Goal: Task Accomplishment & Management: Use online tool/utility

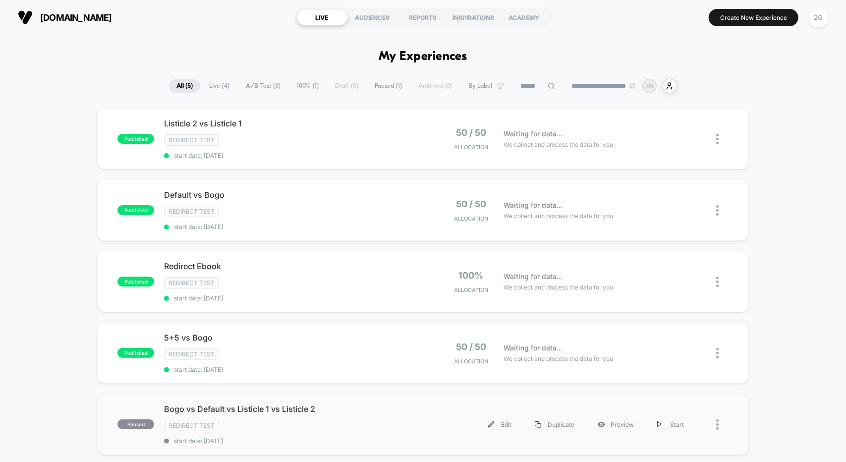
drag, startPoint x: 720, startPoint y: 414, endPoint x: 720, endPoint y: 408, distance: 5.5
click at [720, 414] on div at bounding box center [722, 424] width 12 height 22
click at [690, 338] on div "Edit" at bounding box center [666, 334] width 89 height 22
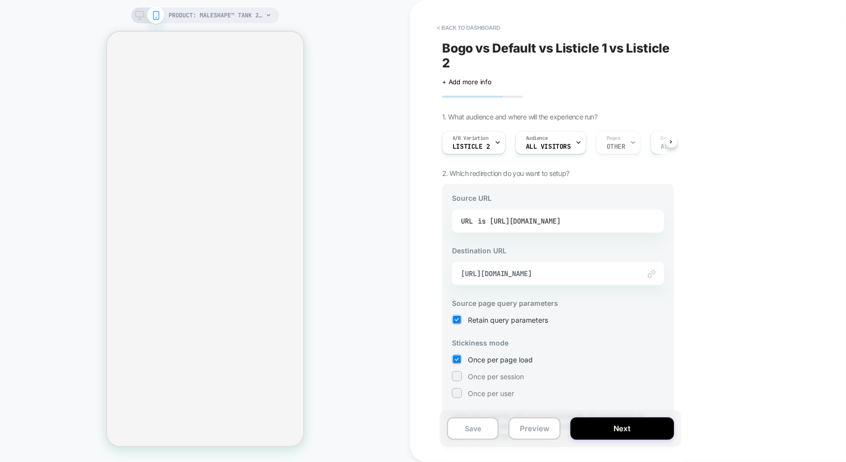
click at [548, 218] on div "is [URL][DOMAIN_NAME]" at bounding box center [519, 221] width 83 height 15
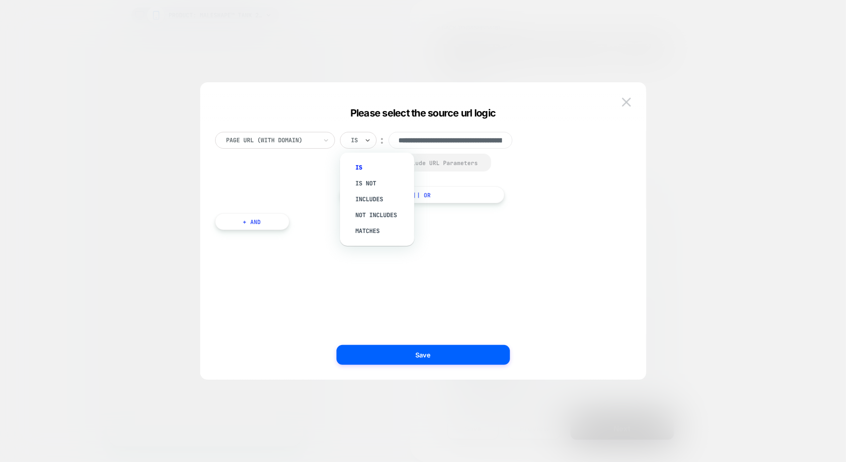
click at [370, 135] on div at bounding box center [367, 140] width 7 height 16
click at [370, 196] on div "Includes" at bounding box center [382, 199] width 64 height 16
click at [388, 159] on div "Select to Include URL Parameters" at bounding box center [432, 162] width 131 height 7
click at [416, 164] on div "Select to Include URL Parameters" at bounding box center [432, 162] width 131 height 7
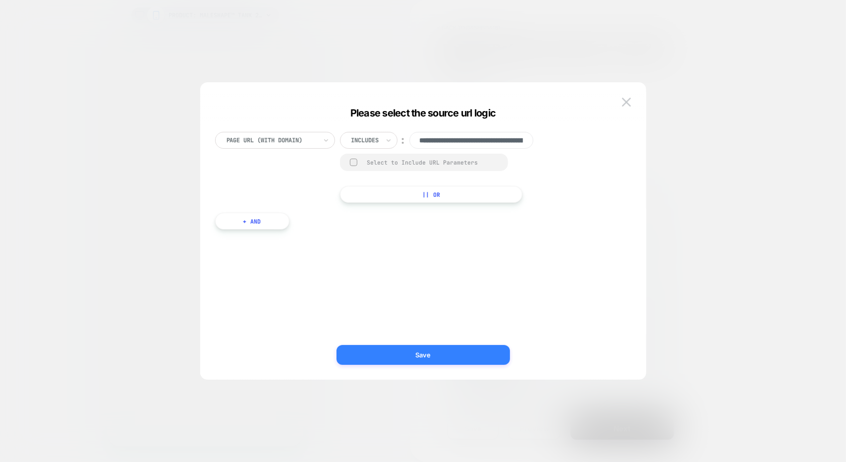
click at [455, 356] on button "Save" at bounding box center [423, 355] width 173 height 20
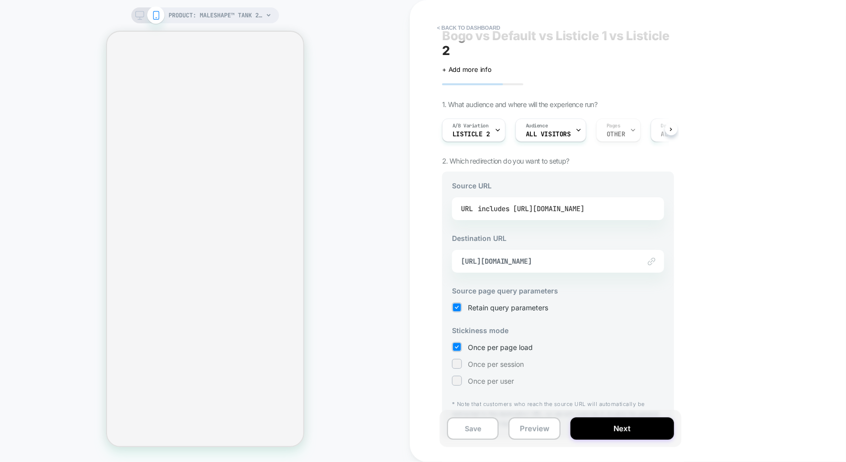
scroll to position [38, 0]
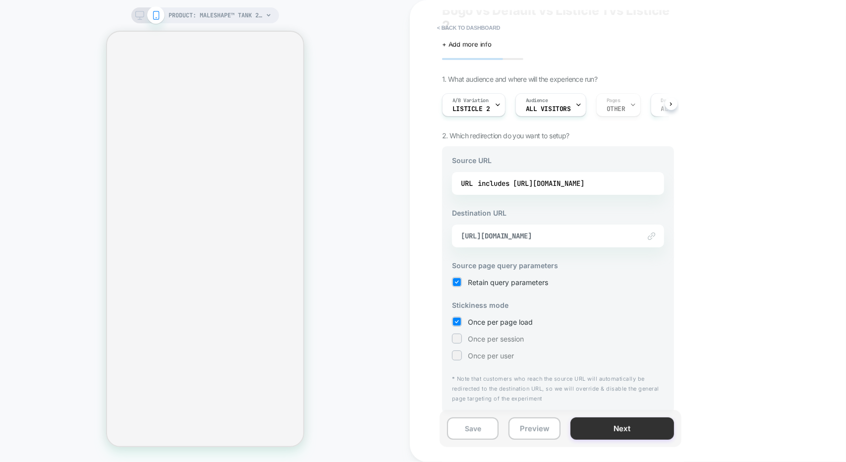
click at [625, 429] on button "Next" at bounding box center [622, 428] width 104 height 22
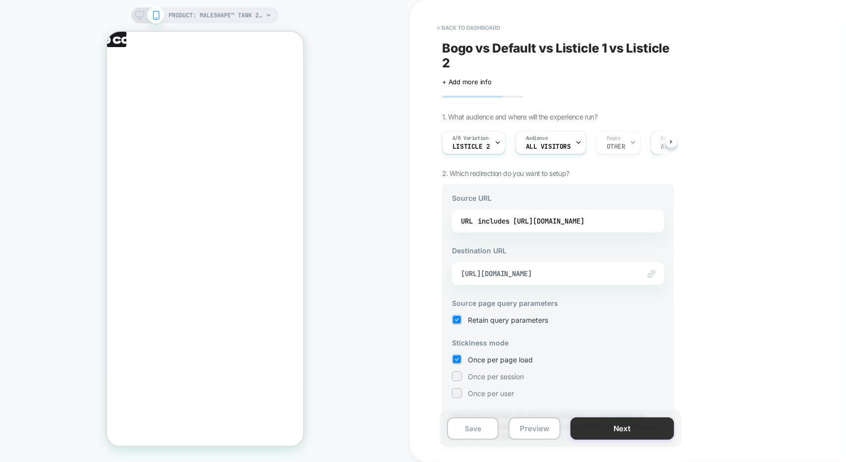
scroll to position [0, 0]
click at [562, 432] on div "Save Preview Next" at bounding box center [561, 428] width 242 height 37
click at [531, 435] on button "Preview" at bounding box center [535, 428] width 52 height 22
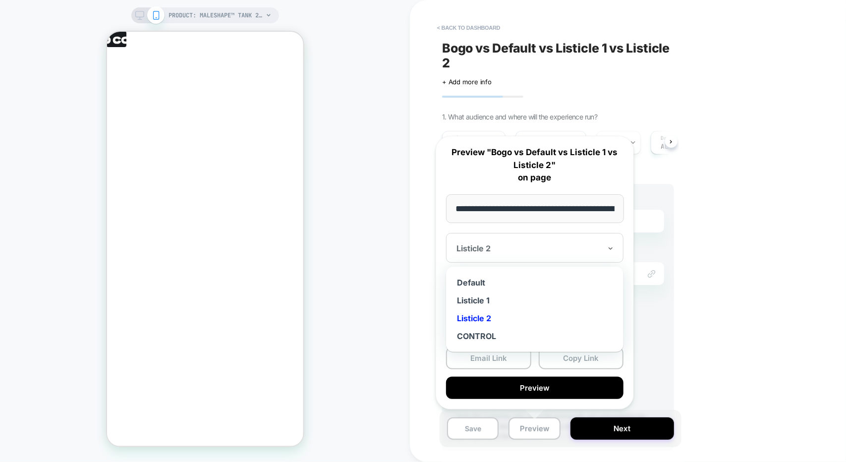
click at [517, 245] on div at bounding box center [528, 248] width 145 height 10
click at [490, 287] on div "Default" at bounding box center [535, 283] width 168 height 18
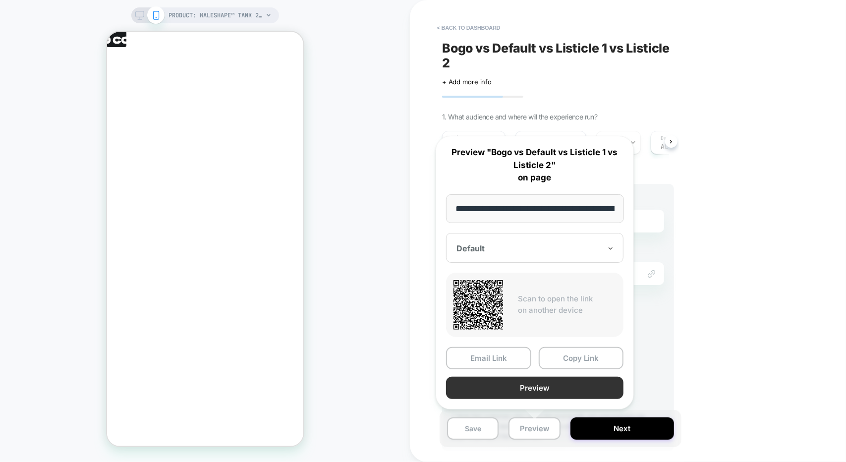
click at [535, 383] on button "Preview" at bounding box center [534, 388] width 177 height 22
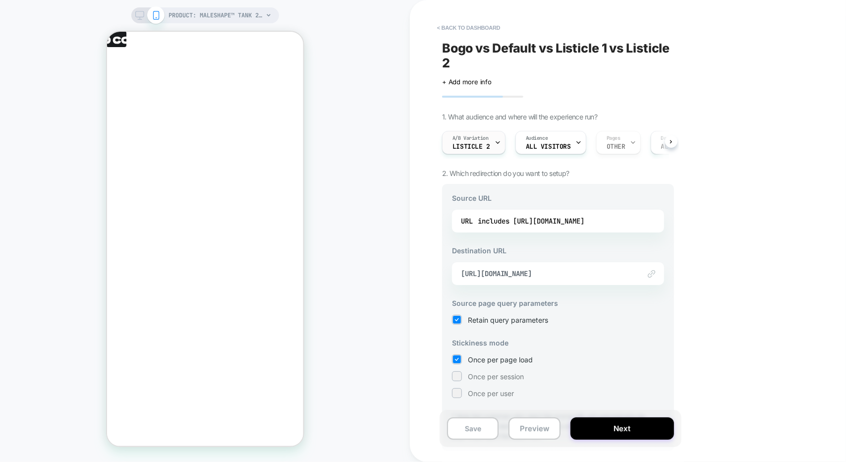
click at [493, 147] on div "A/B Variation Listicle 2" at bounding box center [471, 142] width 57 height 22
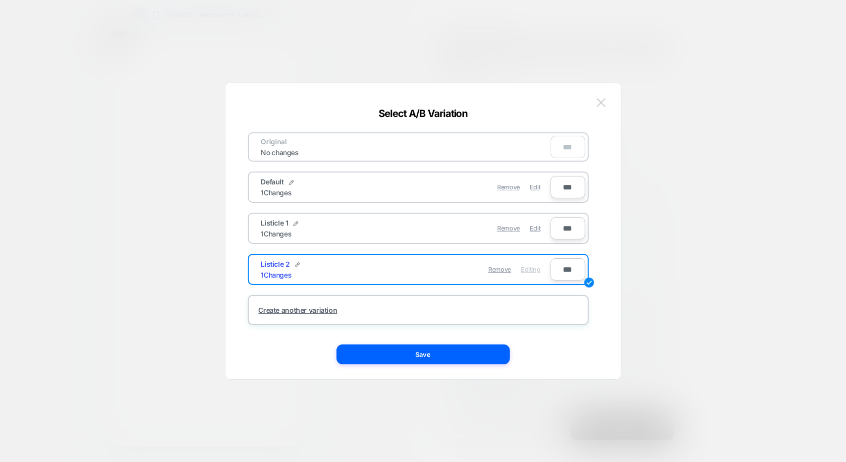
click at [595, 106] on button at bounding box center [601, 102] width 15 height 15
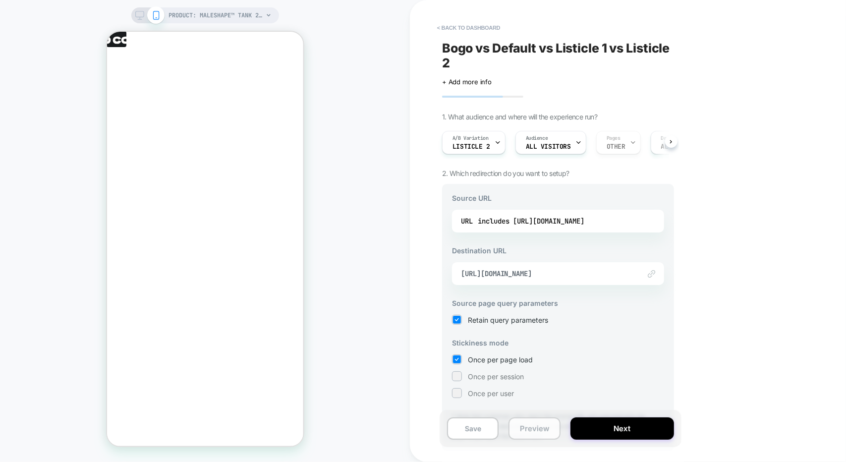
click at [529, 429] on button "Preview" at bounding box center [535, 428] width 52 height 22
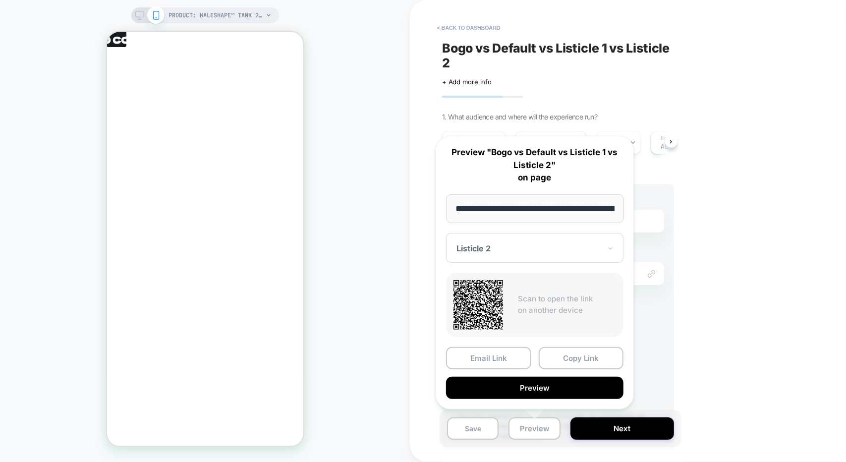
click at [513, 251] on div at bounding box center [528, 248] width 145 height 10
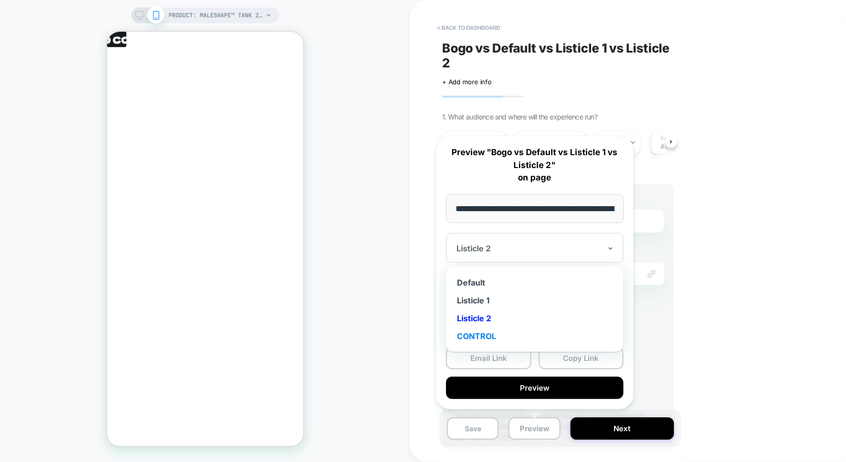
click at [494, 333] on div "CONTROL" at bounding box center [535, 336] width 168 height 18
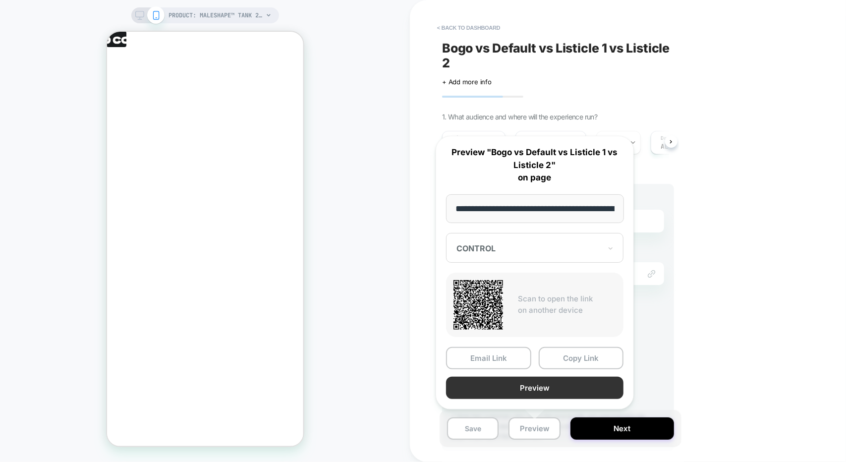
click at [533, 386] on button "Preview" at bounding box center [534, 388] width 177 height 22
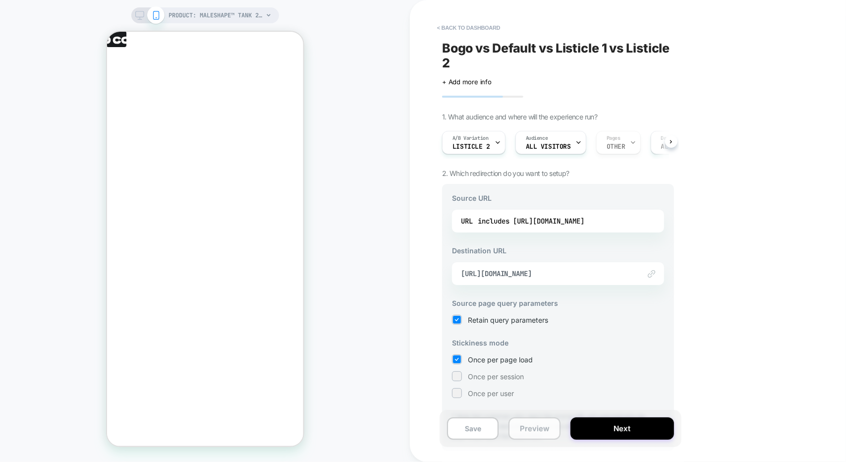
click at [533, 428] on button "Preview" at bounding box center [535, 428] width 52 height 22
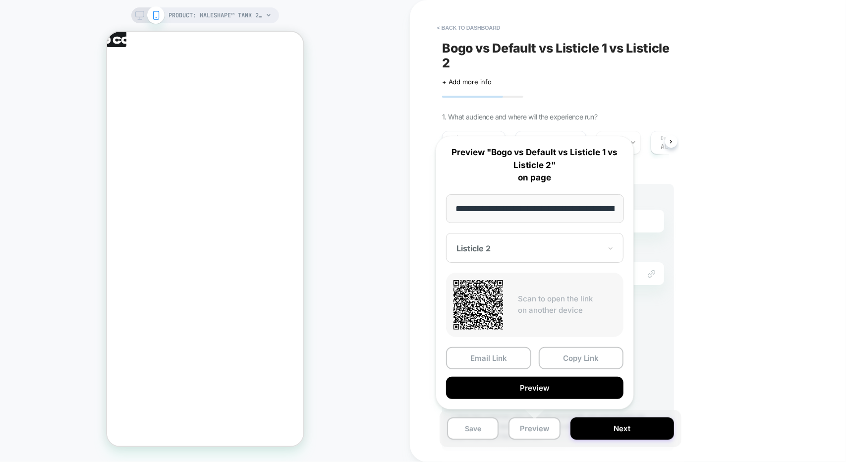
click at [495, 239] on div "Listicle 2" at bounding box center [534, 248] width 177 height 30
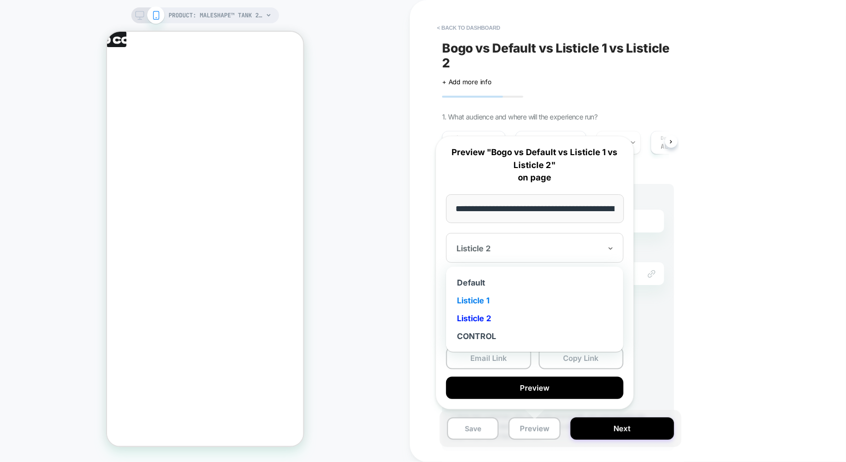
click at [498, 303] on div "Listicle 1" at bounding box center [535, 300] width 168 height 18
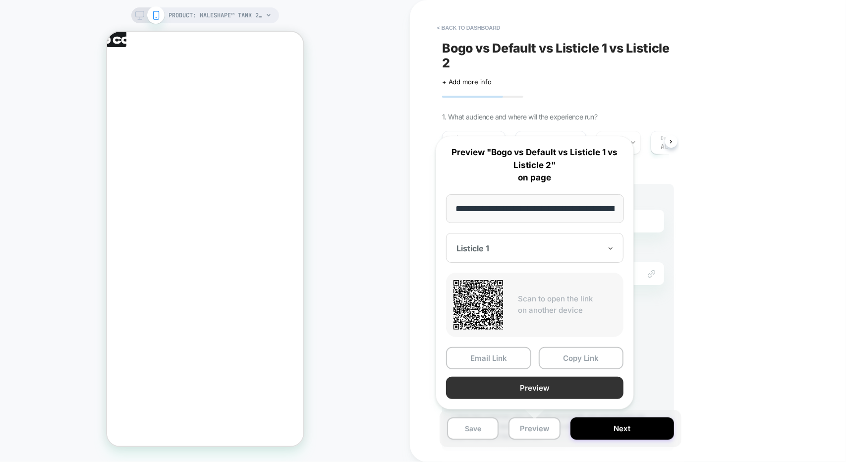
click at [529, 383] on button "Preview" at bounding box center [534, 388] width 177 height 22
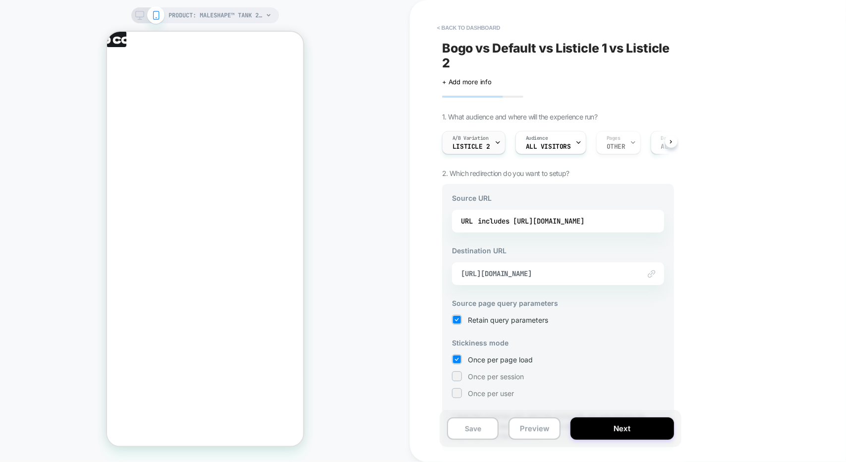
click at [472, 142] on div "A/B Variation Listicle 2" at bounding box center [471, 142] width 57 height 22
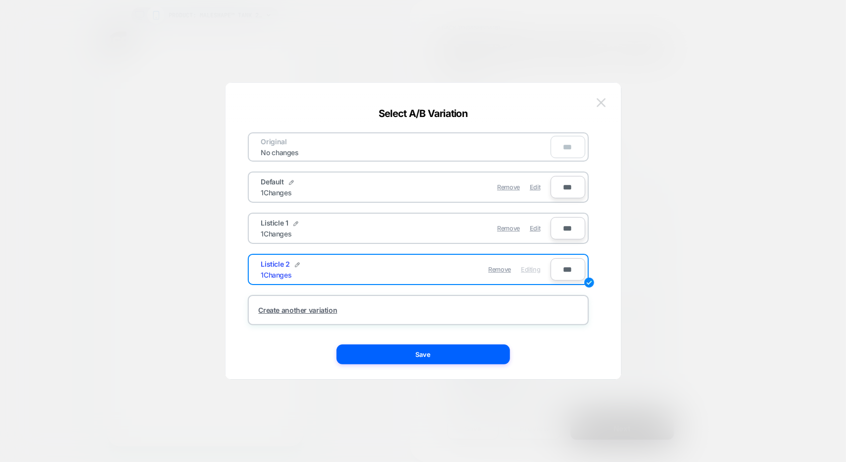
click at [599, 97] on button at bounding box center [601, 102] width 15 height 15
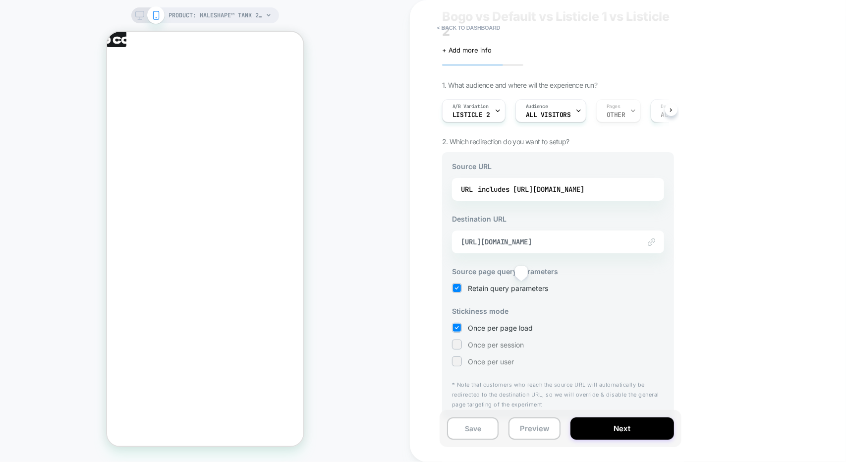
scroll to position [38, 0]
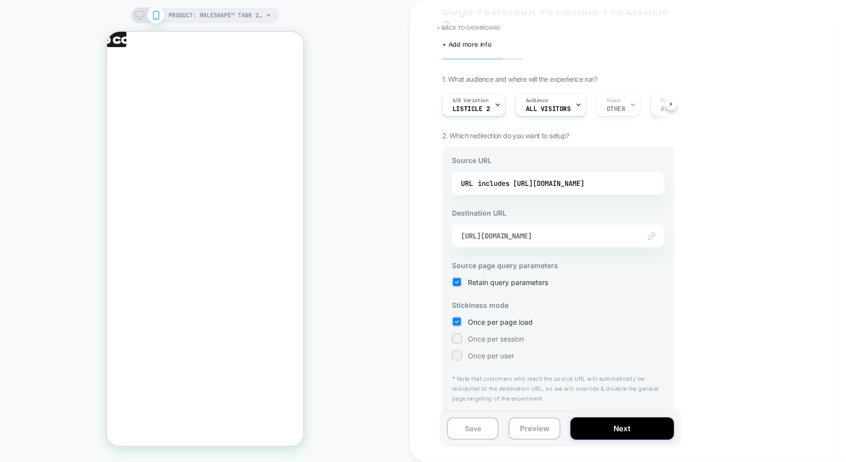
click at [542, 441] on div "Save Preview Next" at bounding box center [561, 428] width 242 height 37
click at [540, 433] on button "Preview" at bounding box center [535, 428] width 52 height 22
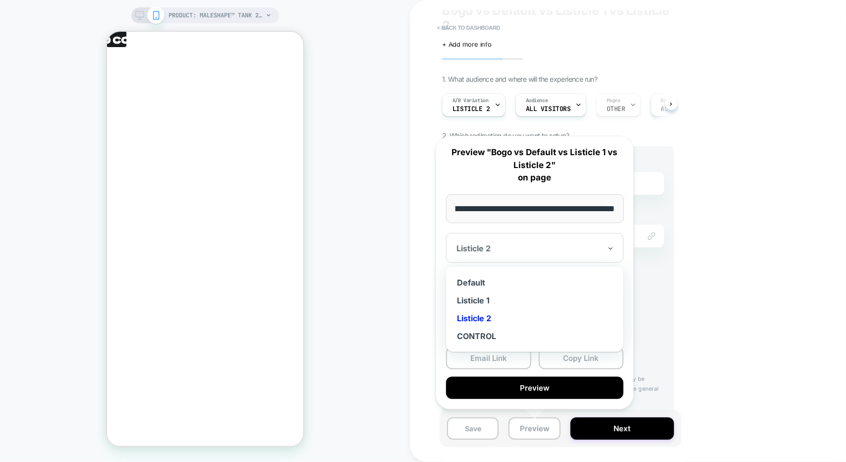
scroll to position [0, 0]
click at [481, 243] on div at bounding box center [528, 248] width 145 height 10
click at [487, 304] on div "Listicle 1" at bounding box center [535, 300] width 168 height 18
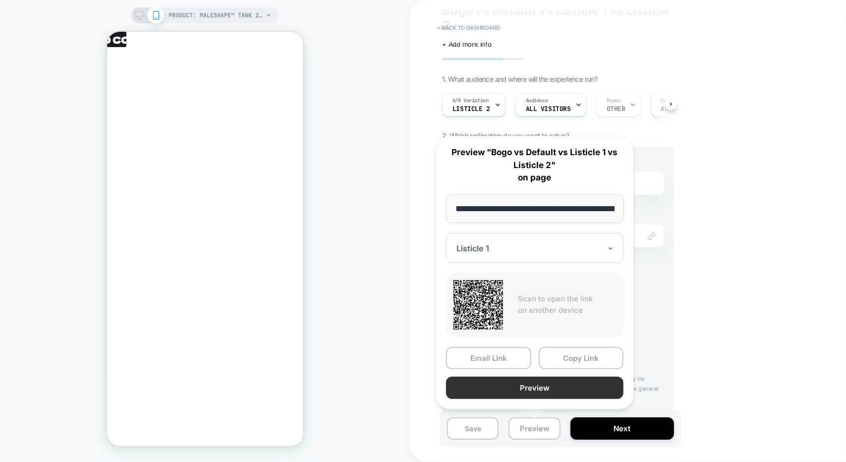
click at [522, 389] on button "Preview" at bounding box center [534, 388] width 177 height 22
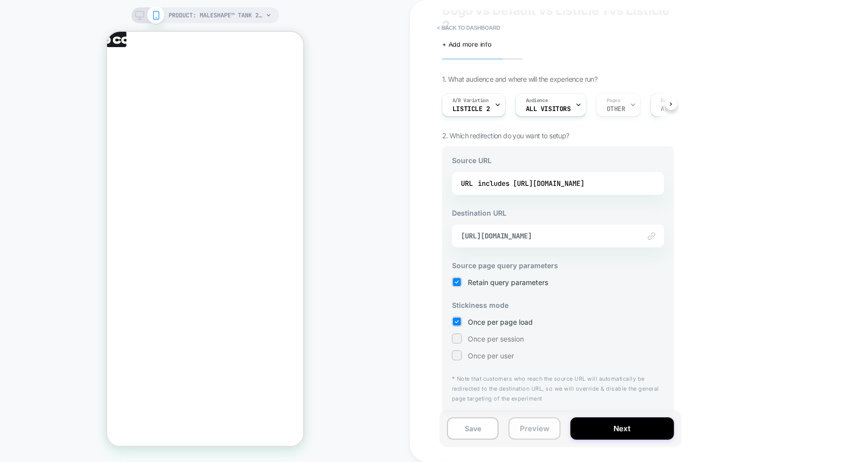
click at [536, 436] on button "Preview" at bounding box center [535, 428] width 52 height 22
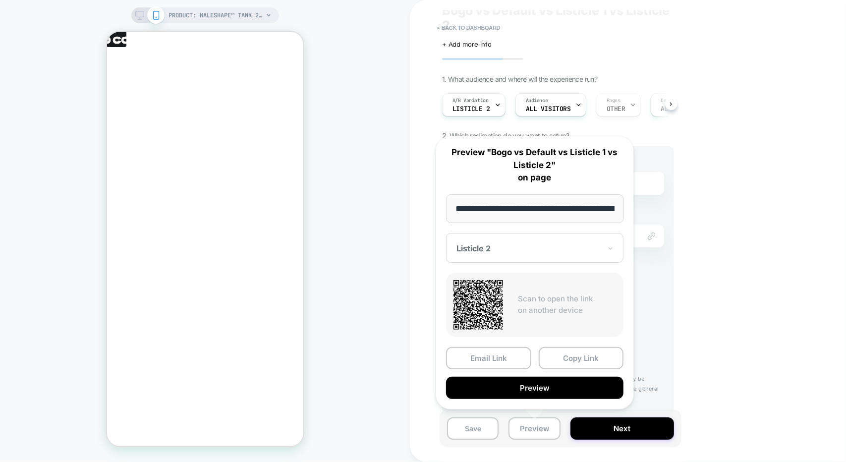
click at [490, 233] on div "Listicle 2" at bounding box center [534, 248] width 177 height 30
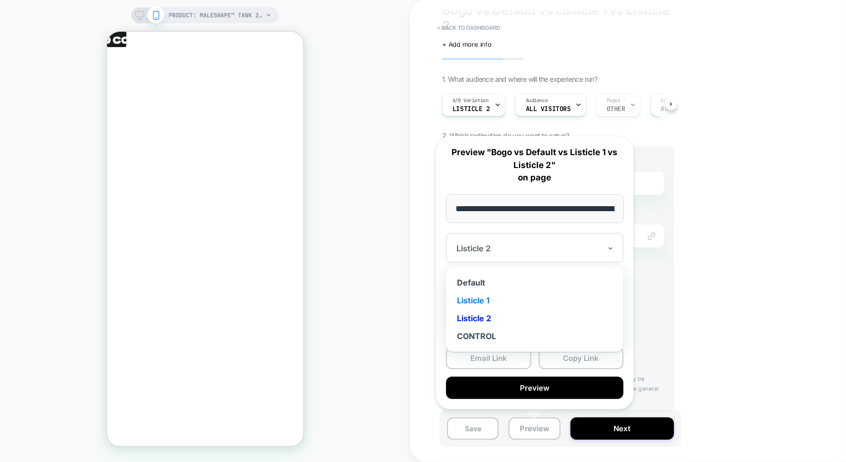
click at [487, 300] on div "Listicle 1" at bounding box center [535, 300] width 168 height 18
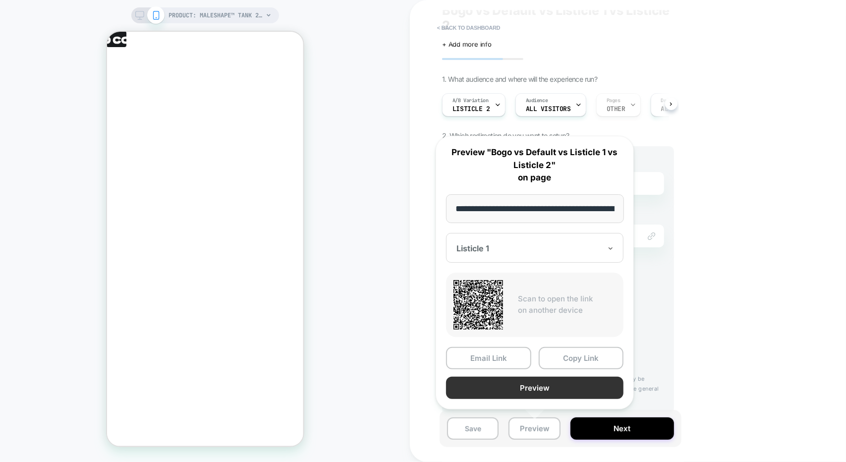
click at [516, 385] on button "Preview" at bounding box center [534, 388] width 177 height 22
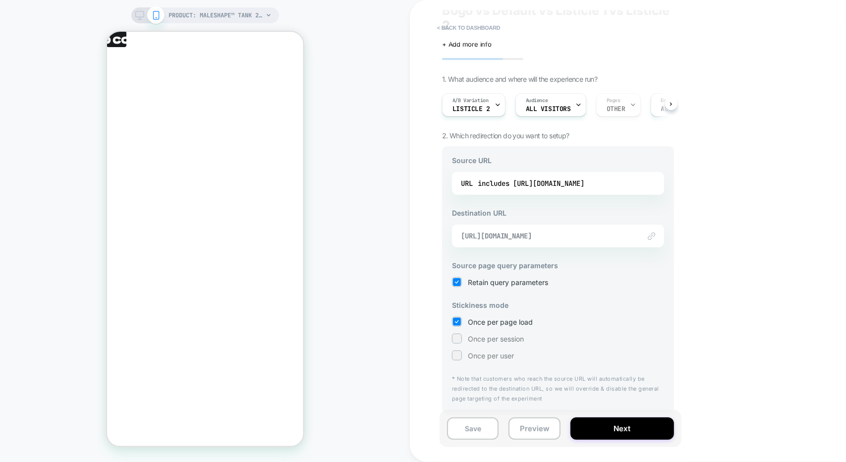
click at [552, 235] on span "[URL][DOMAIN_NAME]" at bounding box center [546, 235] width 170 height 9
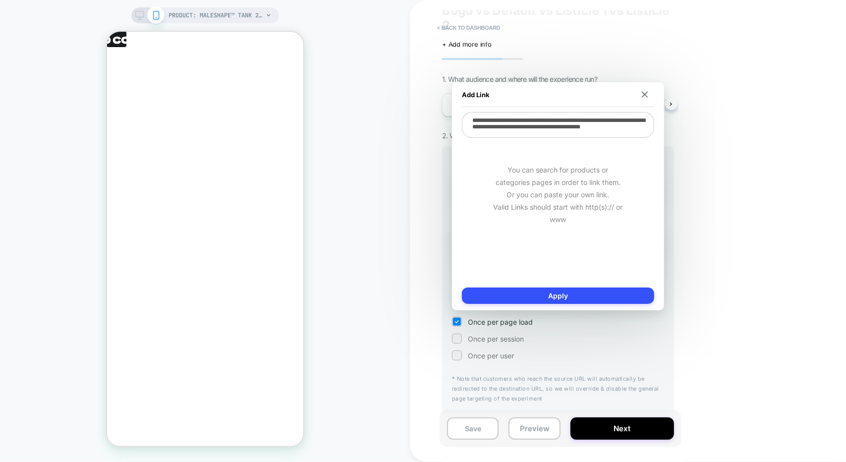
click at [646, 90] on div "Add Link" at bounding box center [558, 94] width 192 height 25
click at [643, 97] on button at bounding box center [644, 94] width 9 height 7
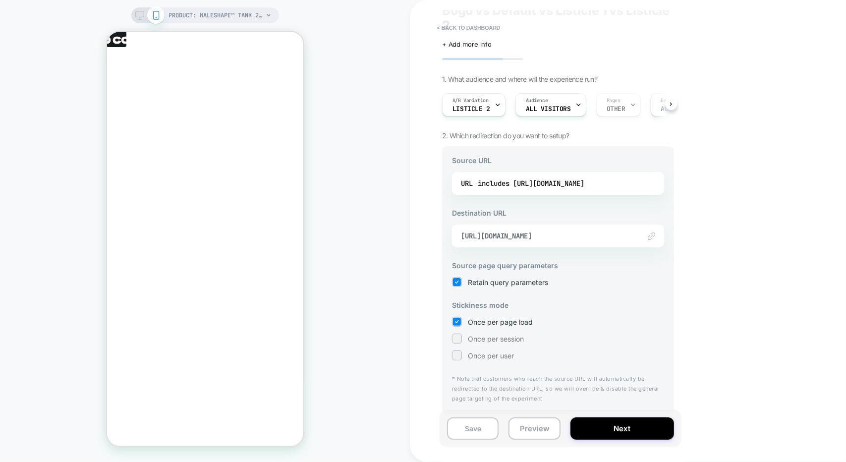
click at [563, 239] on div "Link to [URL][DOMAIN_NAME]" at bounding box center [558, 236] width 212 height 23
click at [484, 110] on span "Listicle 2" at bounding box center [472, 109] width 38 height 7
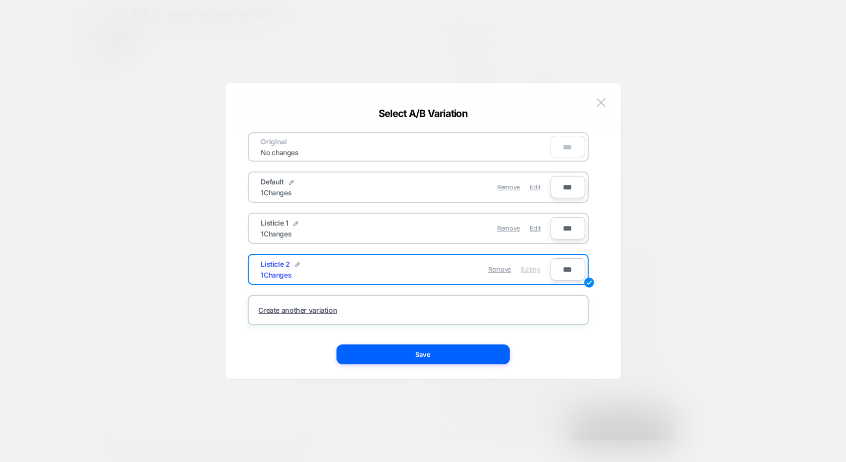
click at [385, 226] on div "Listicle 1 1 Changes" at bounding box center [333, 228] width 145 height 19
click at [536, 228] on span "Edit" at bounding box center [535, 228] width 10 height 7
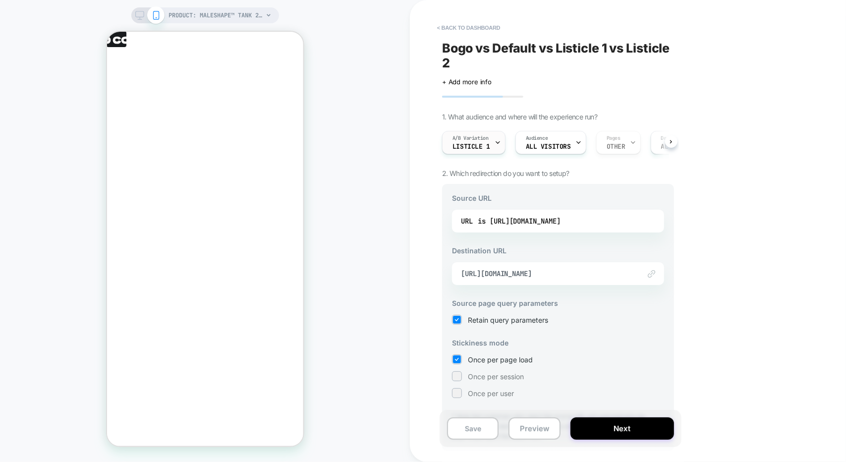
click at [481, 147] on span "Listicle 1" at bounding box center [472, 146] width 38 height 7
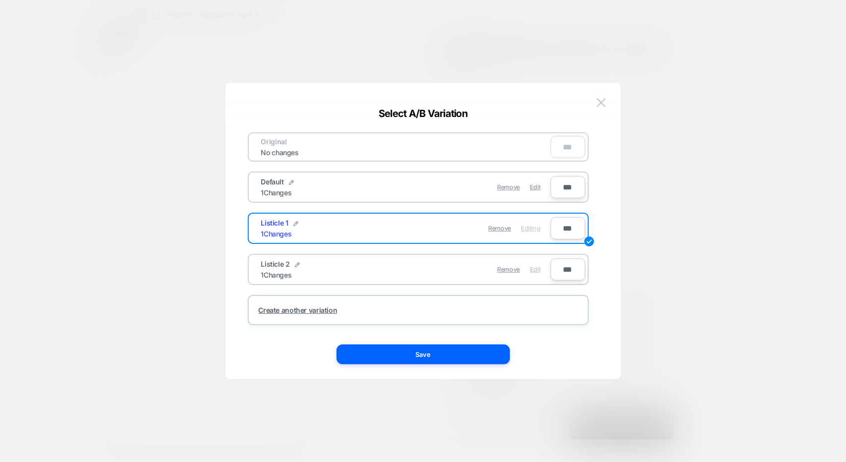
click at [533, 268] on span "Edit" at bounding box center [535, 269] width 10 height 7
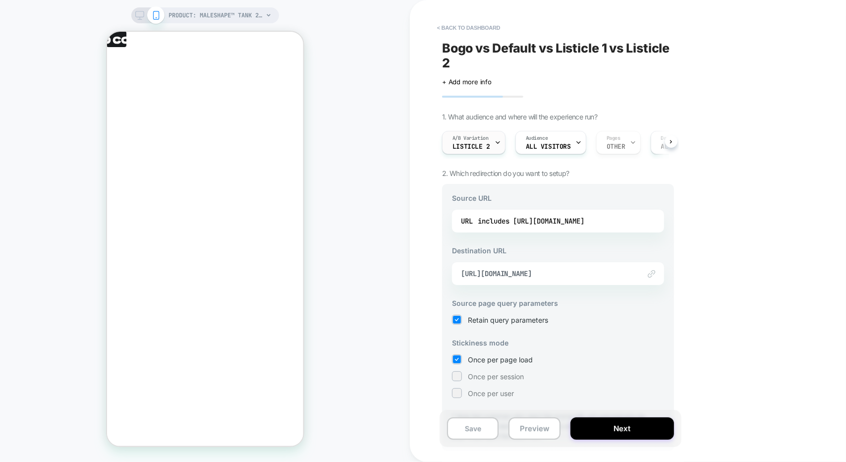
click at [489, 140] on div "A/B Variation Listicle 2" at bounding box center [471, 142] width 57 height 22
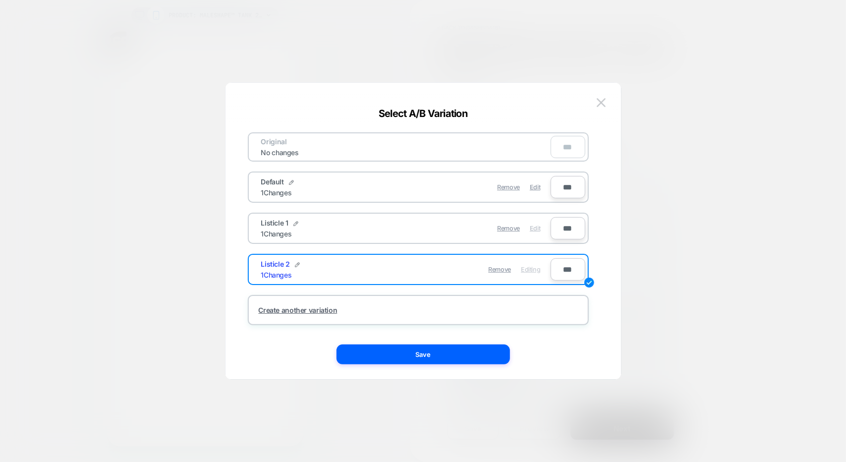
click at [533, 220] on div "Edit" at bounding box center [535, 228] width 10 height 19
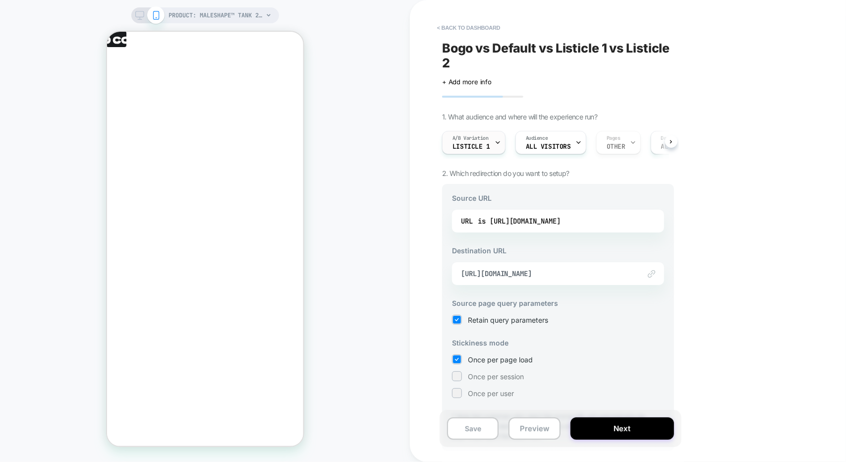
click at [488, 142] on div "A/B Variation Listicle 1" at bounding box center [471, 142] width 57 height 22
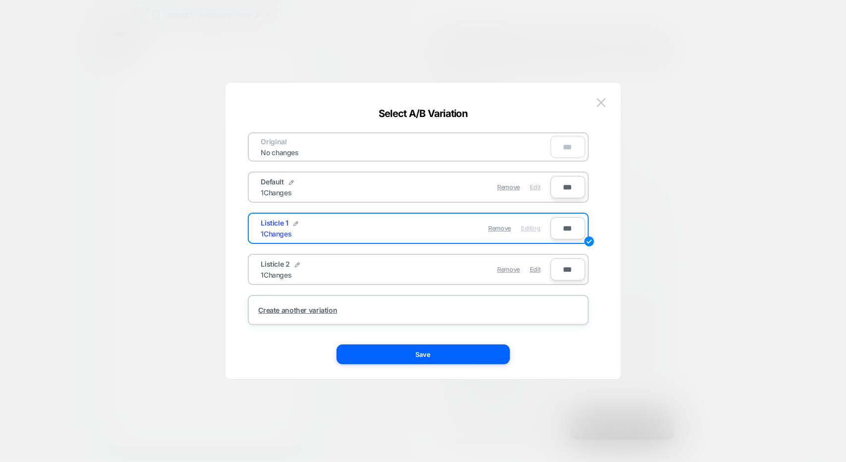
click at [533, 187] on span "Edit" at bounding box center [535, 186] width 10 height 7
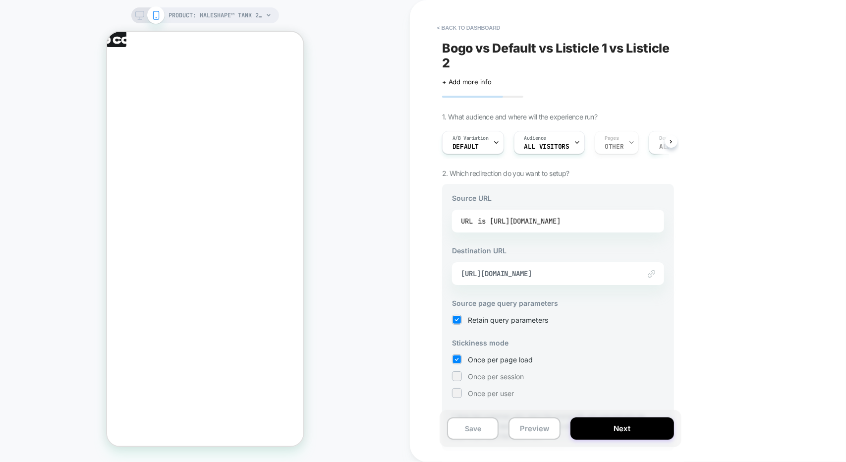
click at [561, 214] on div "is [URL][DOMAIN_NAME]" at bounding box center [519, 221] width 83 height 15
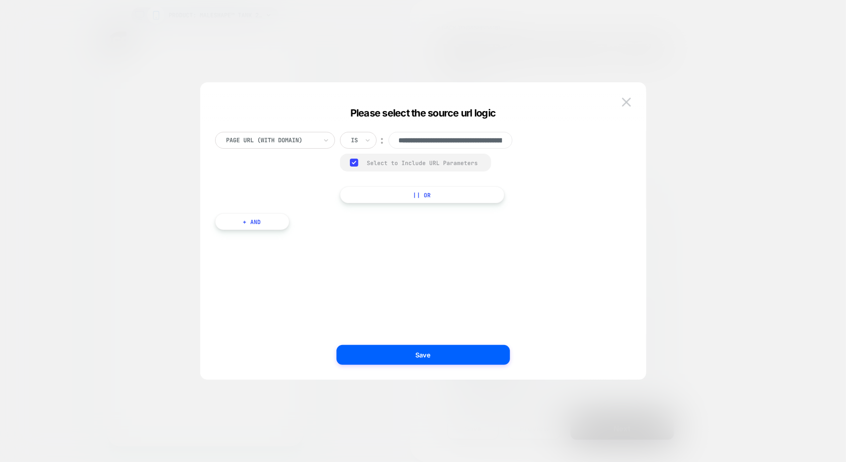
scroll to position [0, 134]
click at [356, 144] on div at bounding box center [354, 140] width 7 height 9
click at [376, 199] on div "Includes" at bounding box center [382, 199] width 64 height 16
click at [402, 164] on div "Select to Include URL Parameters" at bounding box center [432, 162] width 131 height 7
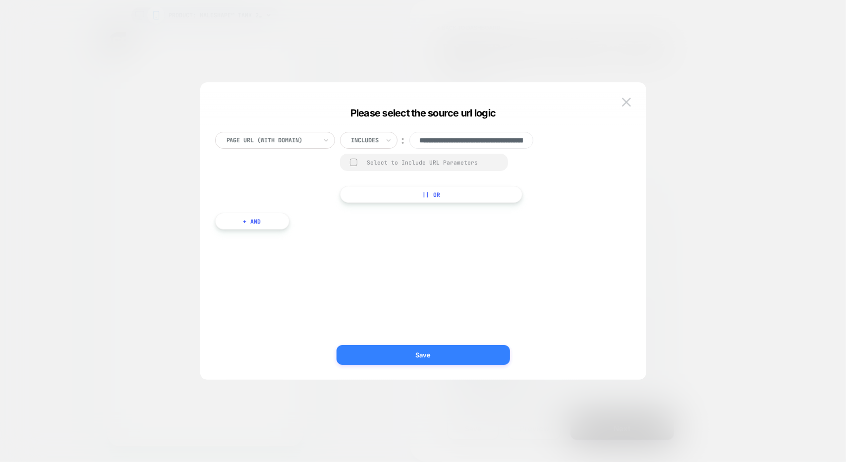
click at [446, 360] on button "Save" at bounding box center [423, 355] width 173 height 20
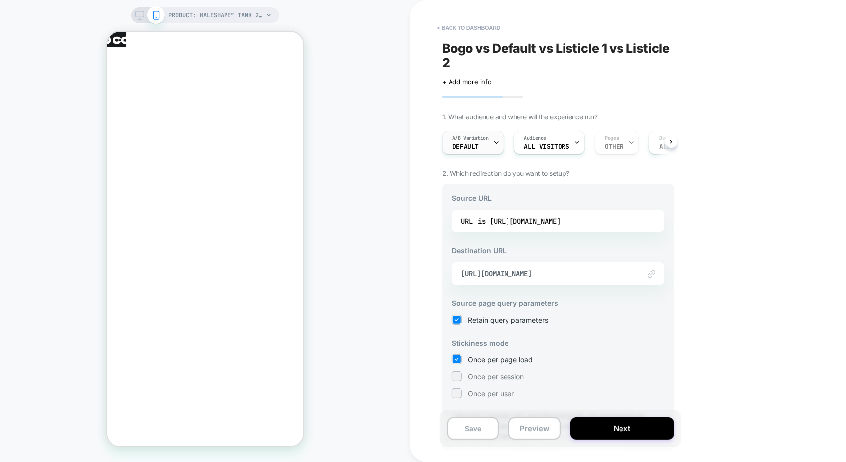
click at [493, 152] on div "A/B Variation Default" at bounding box center [471, 142] width 56 height 22
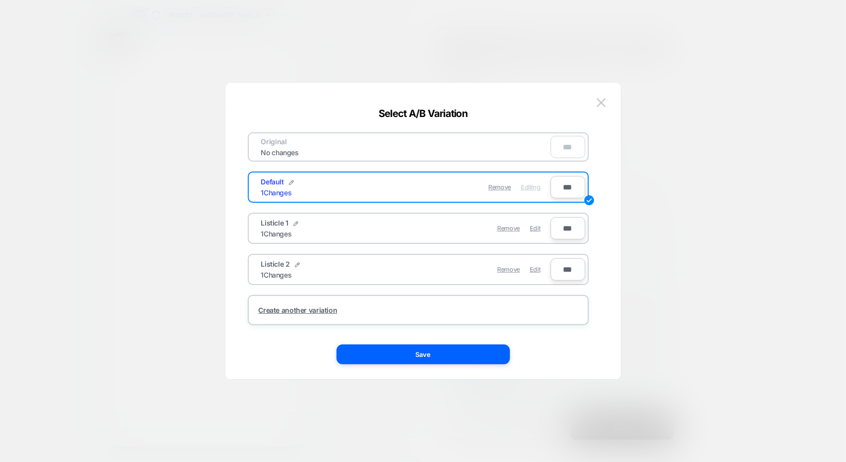
click at [543, 228] on div "Remove Edit" at bounding box center [476, 228] width 140 height 19
click at [540, 228] on span "Edit" at bounding box center [535, 228] width 10 height 7
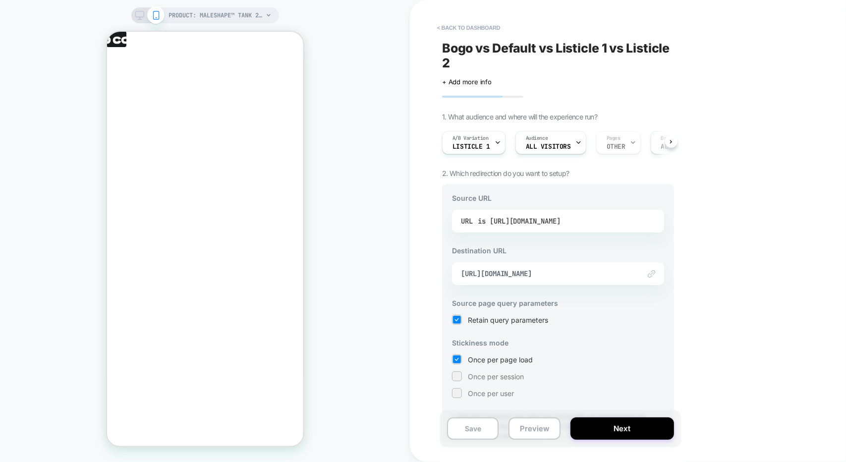
click at [538, 219] on div "is [URL][DOMAIN_NAME]" at bounding box center [519, 221] width 83 height 15
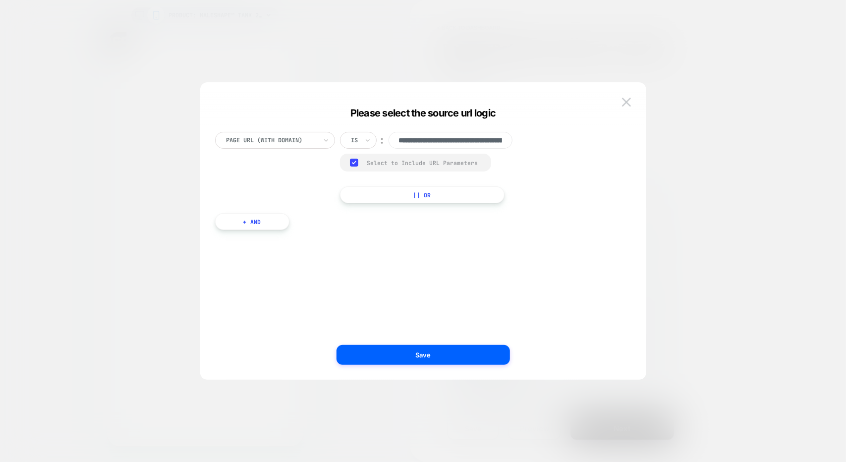
click at [410, 166] on div "Select to Include URL Parameters" at bounding box center [424, 162] width 114 height 7
click at [365, 145] on div at bounding box center [367, 140] width 7 height 16
click at [363, 193] on div "Includes" at bounding box center [382, 199] width 64 height 16
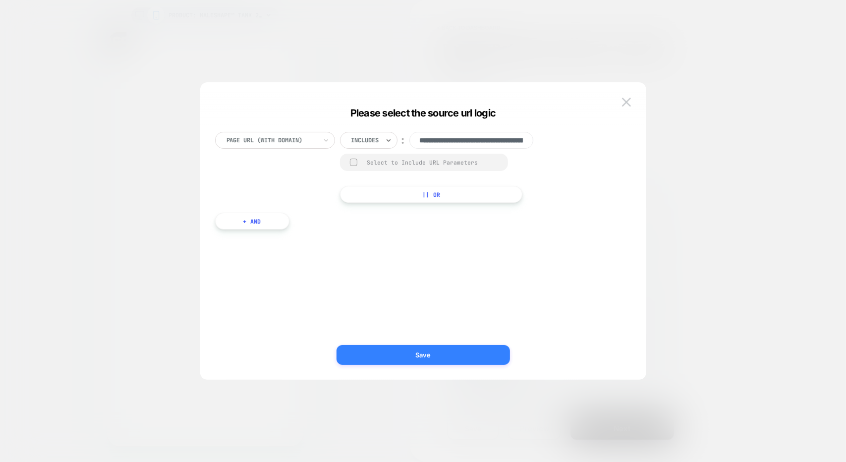
click at [447, 356] on button "Save" at bounding box center [423, 355] width 173 height 20
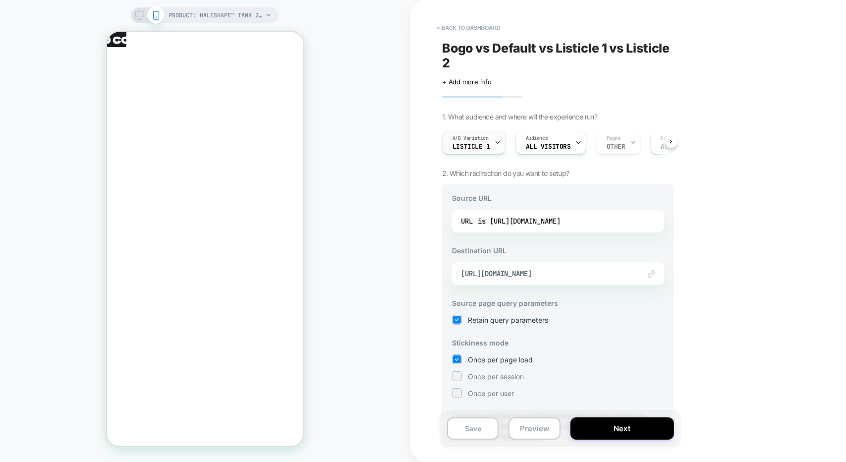
click at [485, 143] on span "Listicle 1" at bounding box center [472, 146] width 38 height 7
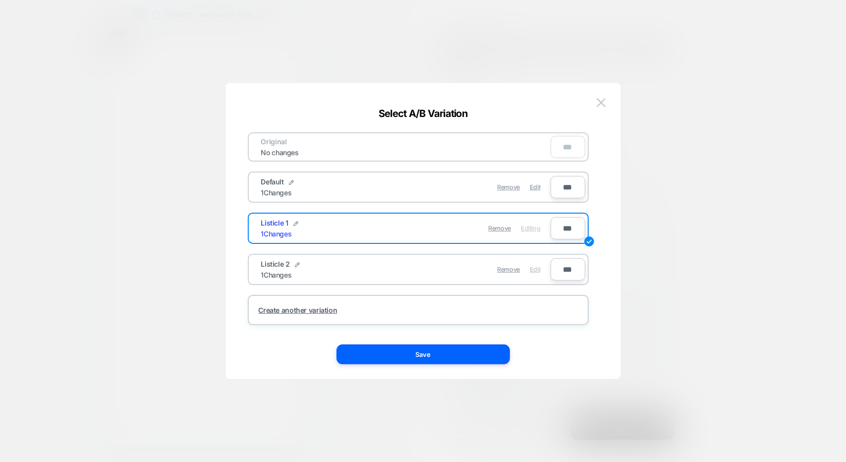
click at [533, 268] on span "Edit" at bounding box center [535, 269] width 10 height 7
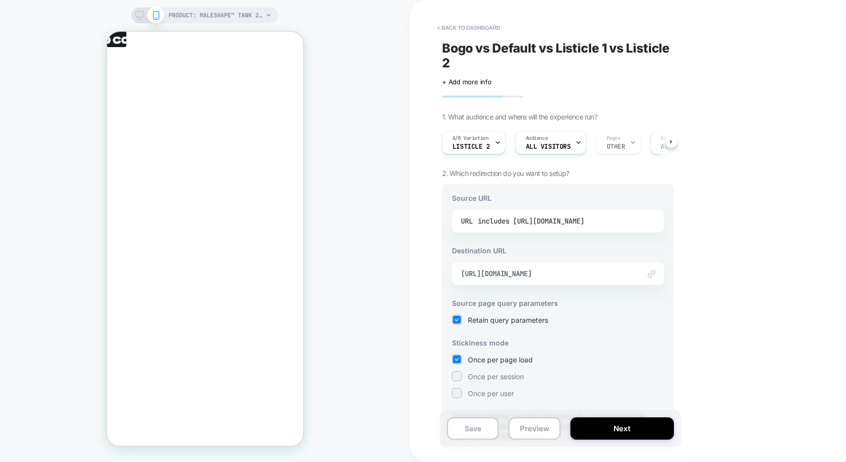
click at [529, 217] on div "includes [URL][DOMAIN_NAME]" at bounding box center [531, 221] width 107 height 15
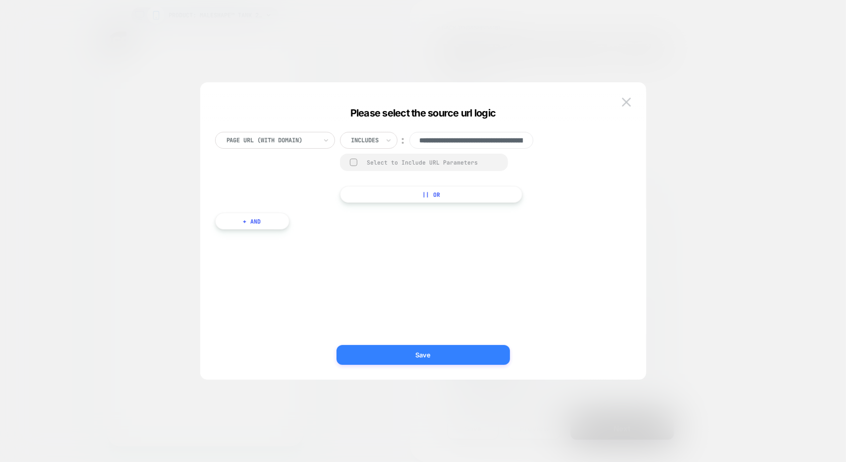
click at [458, 345] on button "Save" at bounding box center [423, 355] width 173 height 20
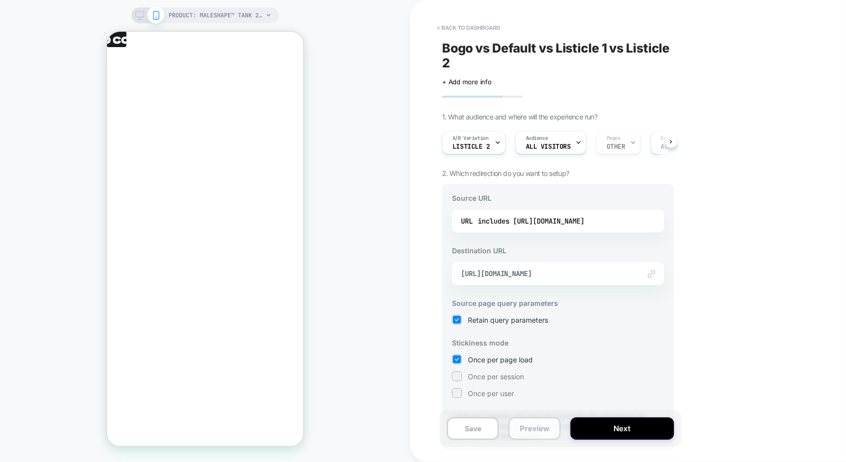
click at [538, 425] on button "Preview" at bounding box center [535, 428] width 52 height 22
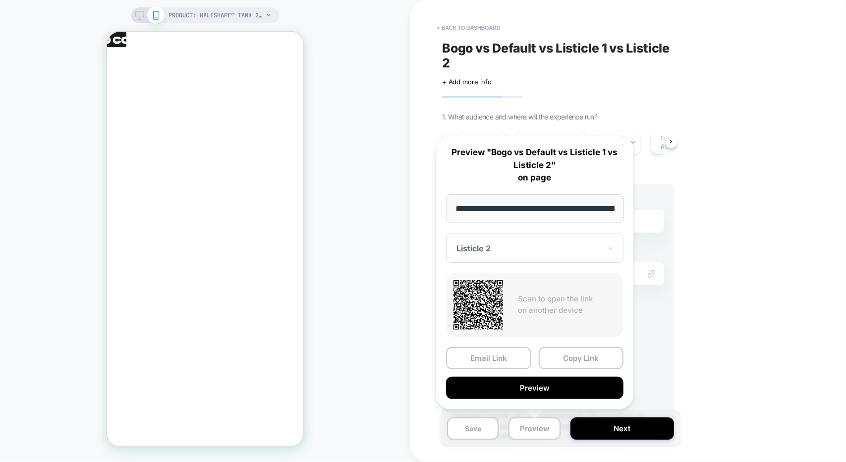
click at [488, 243] on div at bounding box center [528, 248] width 145 height 10
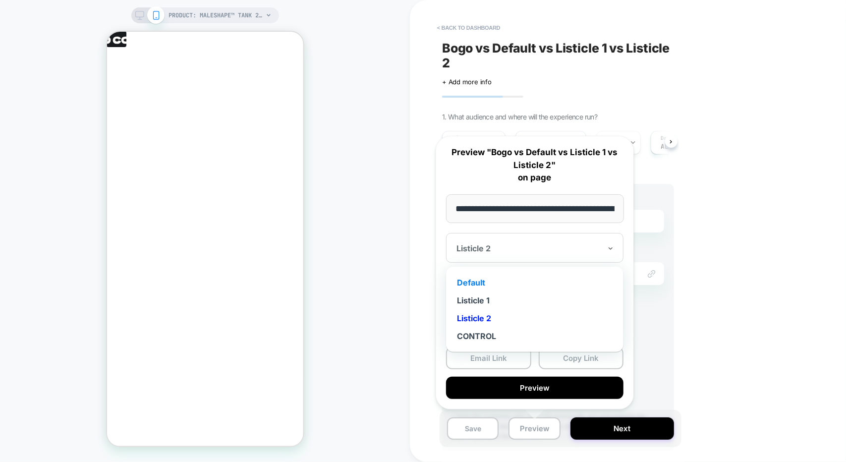
click at [470, 280] on div "Default" at bounding box center [535, 283] width 168 height 18
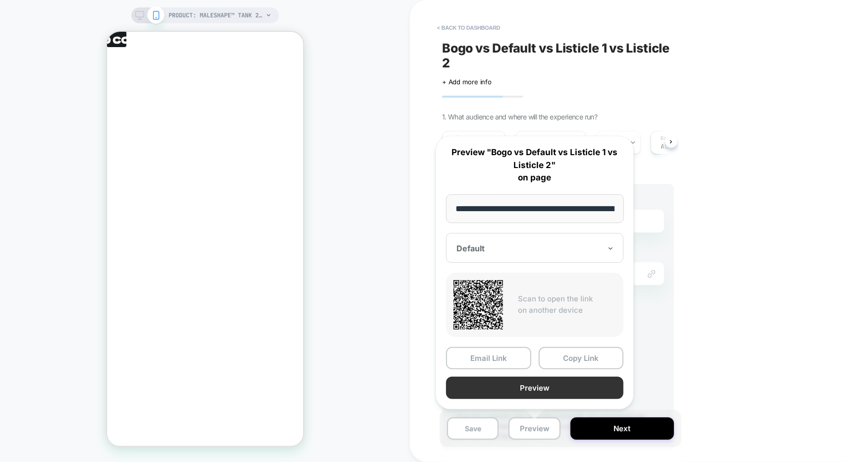
click at [539, 384] on button "Preview" at bounding box center [534, 388] width 177 height 22
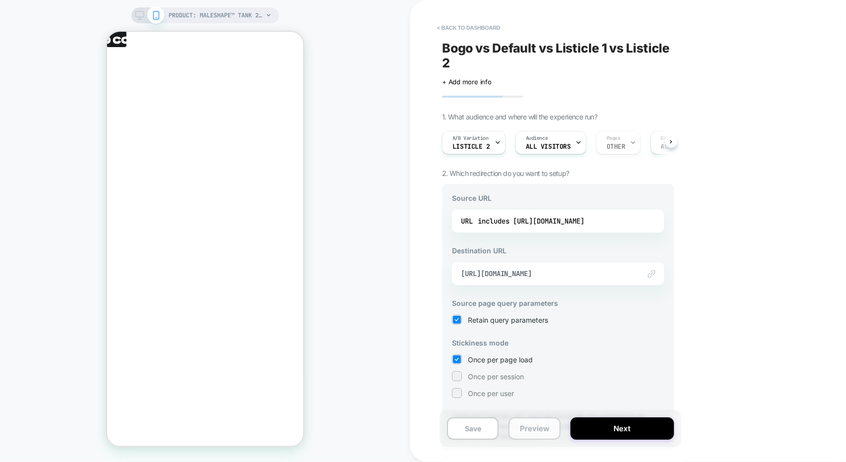
click at [537, 432] on button "Preview" at bounding box center [535, 428] width 52 height 22
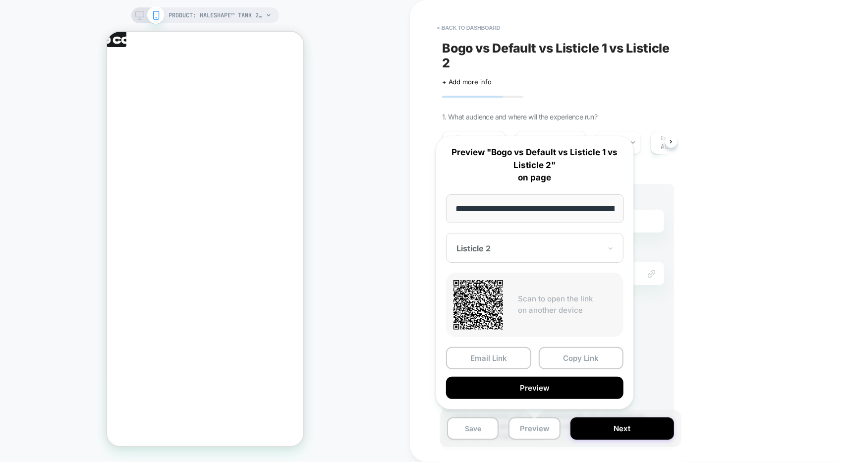
click at [491, 260] on div "Listicle 2" at bounding box center [534, 248] width 177 height 30
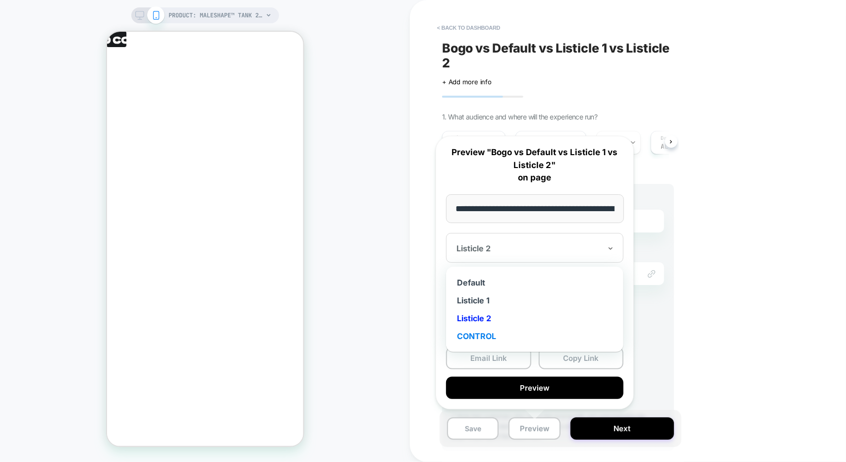
click at [482, 333] on div "CONTROL" at bounding box center [535, 336] width 168 height 18
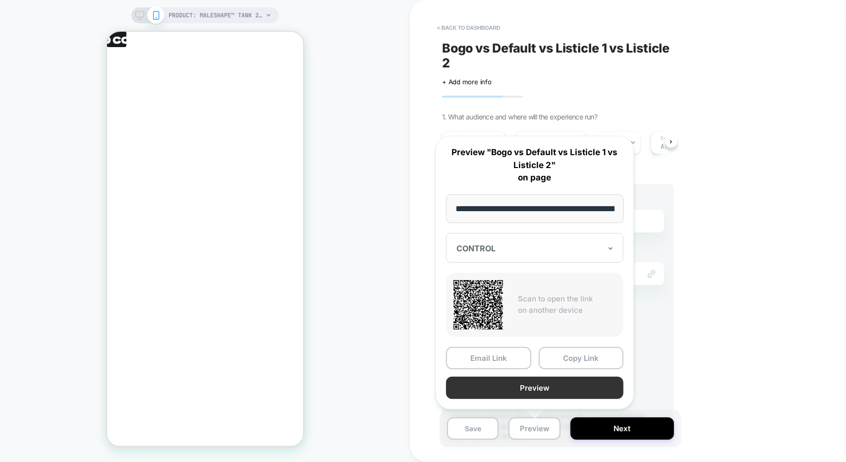
click at [524, 385] on button "Preview" at bounding box center [534, 388] width 177 height 22
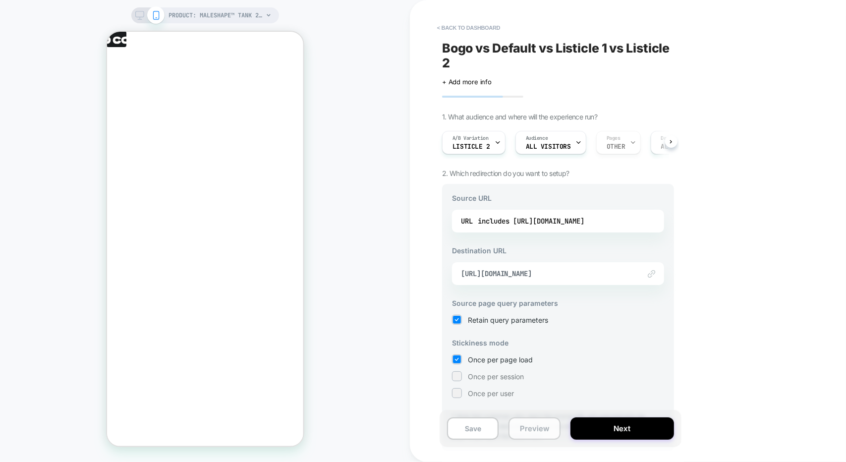
drag, startPoint x: 544, startPoint y: 432, endPoint x: 542, endPoint y: 422, distance: 10.1
click at [543, 432] on button "Preview" at bounding box center [535, 428] width 52 height 22
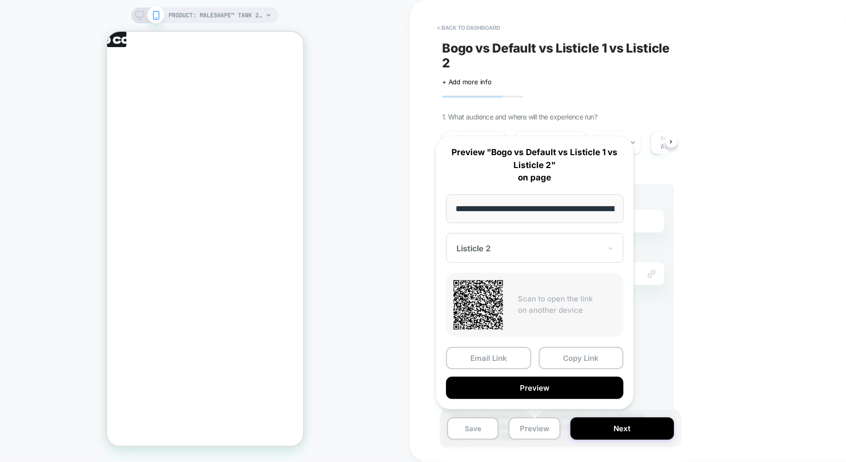
click at [506, 239] on div "Listicle 2" at bounding box center [534, 248] width 177 height 30
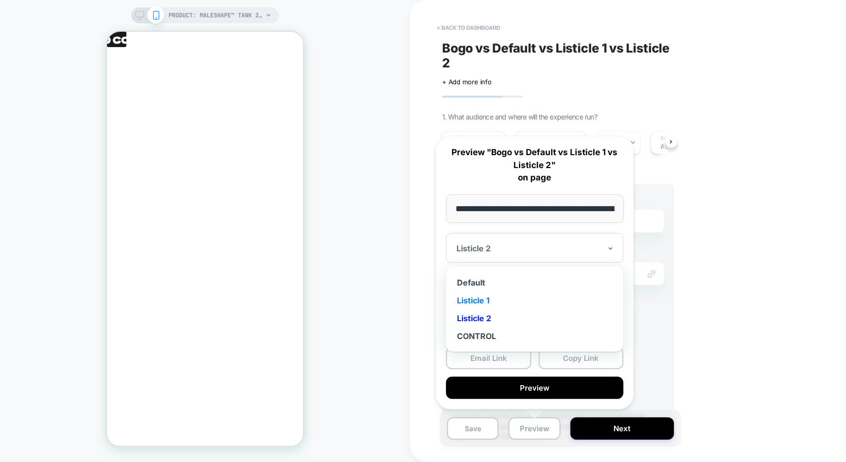
click at [492, 301] on div "Listicle 1" at bounding box center [535, 300] width 168 height 18
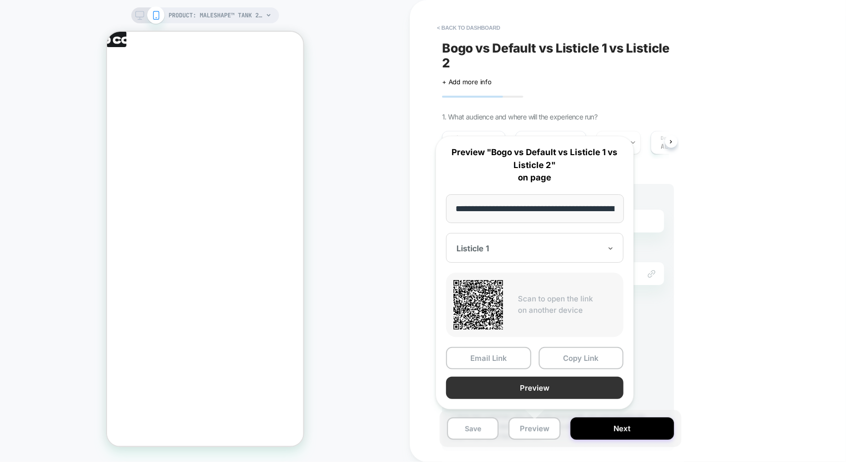
click at [525, 384] on button "Preview" at bounding box center [534, 388] width 177 height 22
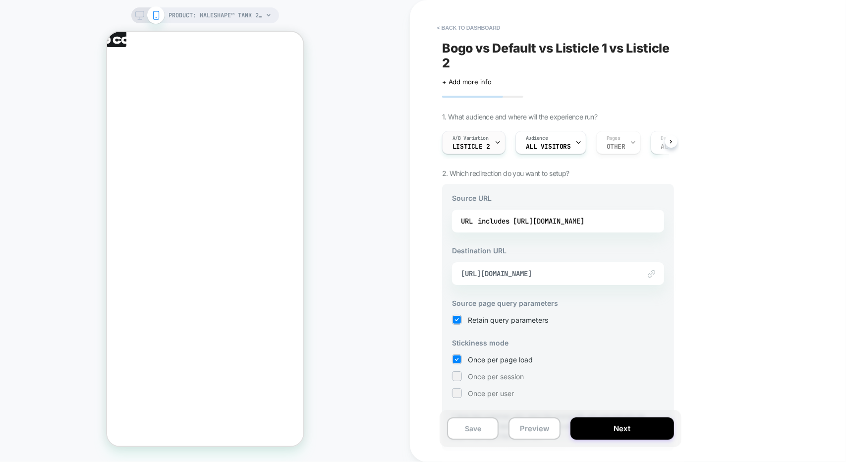
click at [476, 147] on span "Listicle 2" at bounding box center [472, 146] width 38 height 7
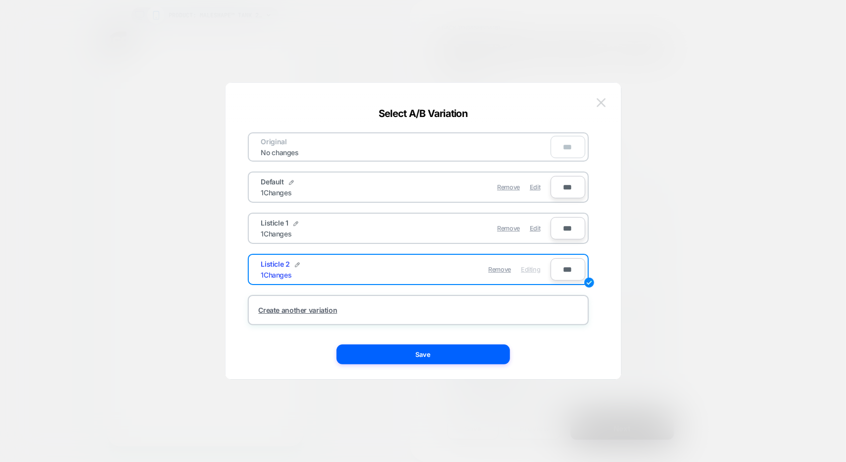
click at [604, 104] on img at bounding box center [601, 102] width 9 height 8
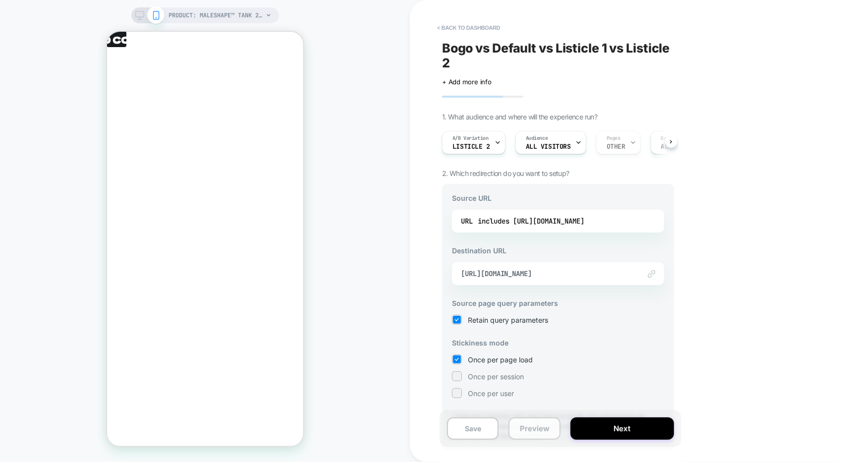
click at [539, 427] on button "Preview" at bounding box center [535, 428] width 52 height 22
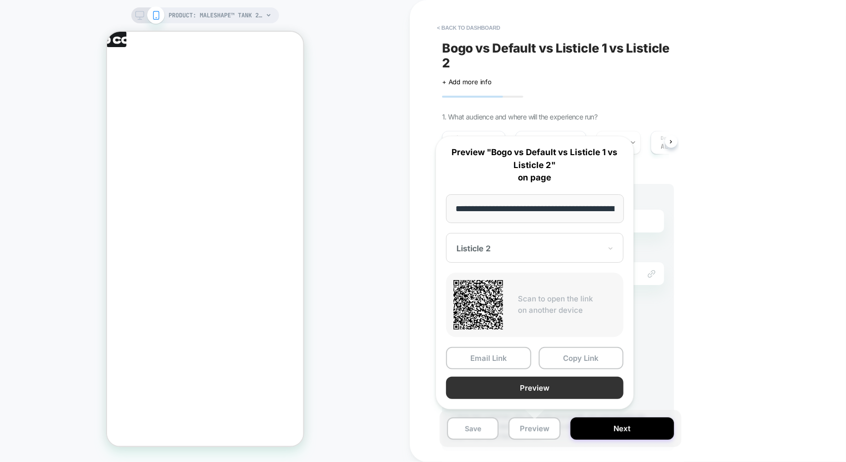
click at [517, 389] on button "Preview" at bounding box center [534, 388] width 177 height 22
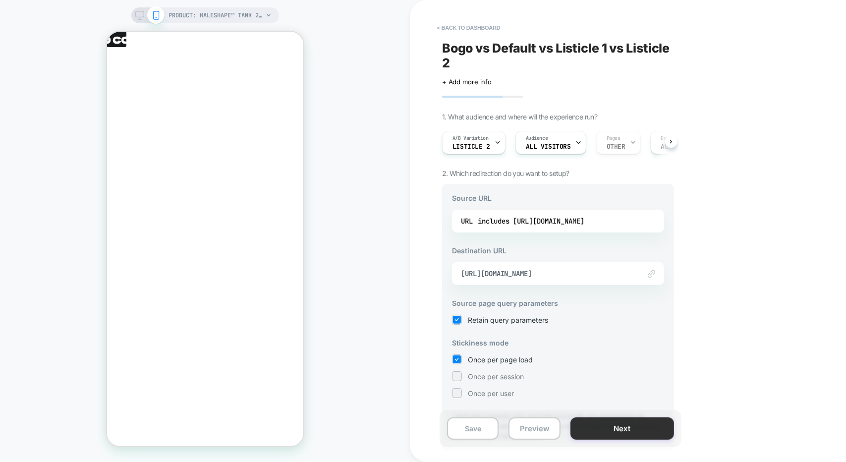
click at [650, 432] on button "Next" at bounding box center [622, 428] width 104 height 22
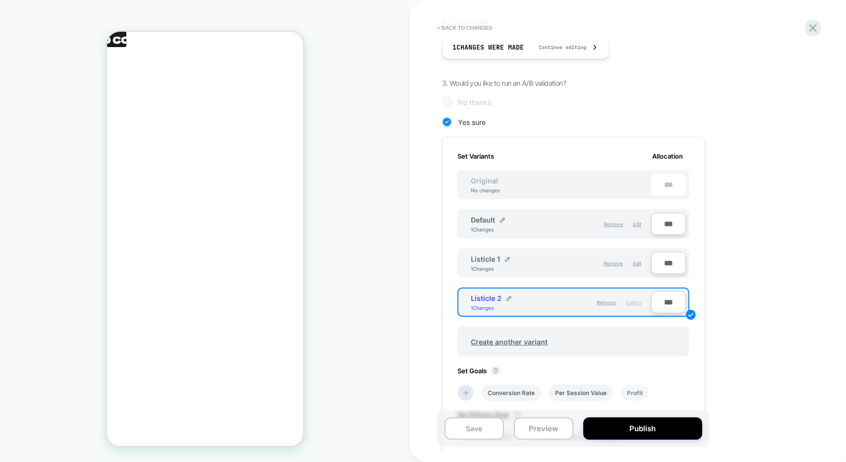
scroll to position [198, 0]
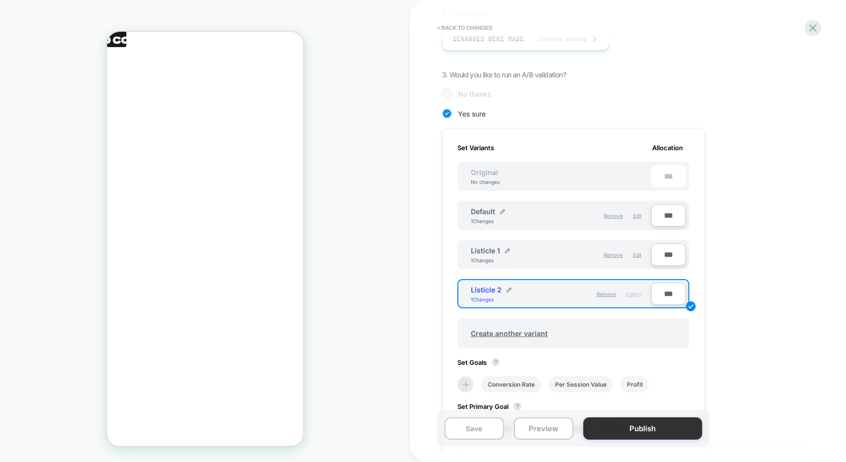
click at [651, 430] on button "Publish" at bounding box center [642, 428] width 119 height 22
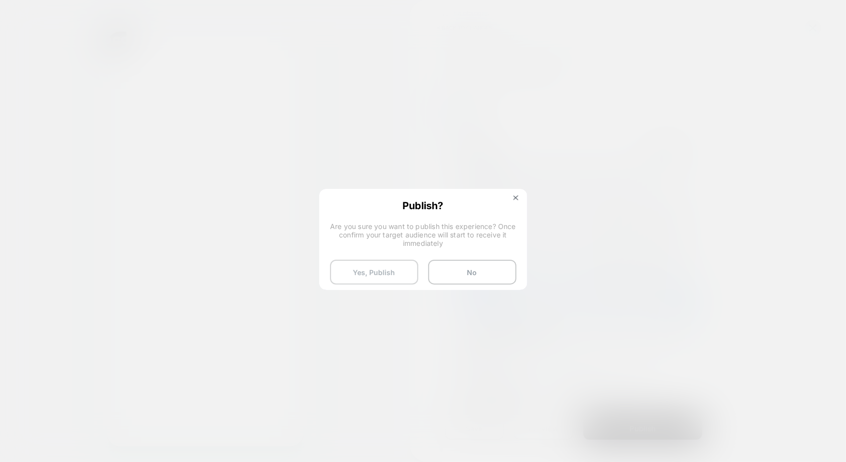
click at [387, 274] on button "Yes, Publish" at bounding box center [374, 272] width 88 height 25
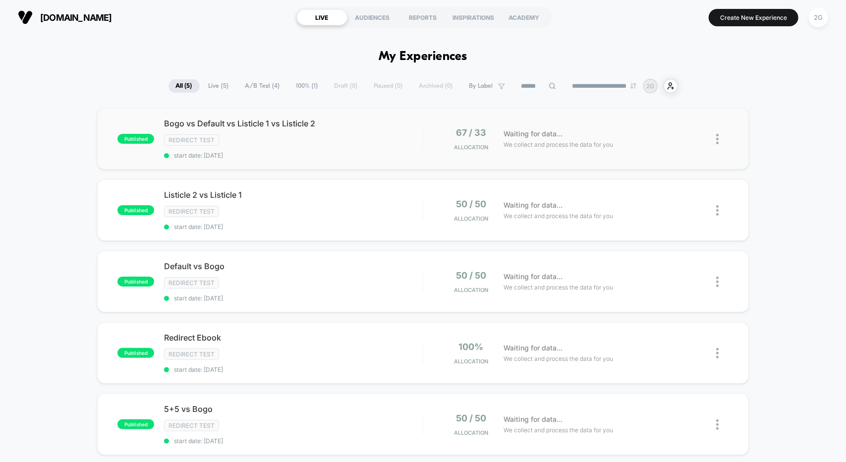
click at [717, 135] on img at bounding box center [717, 139] width 2 height 10
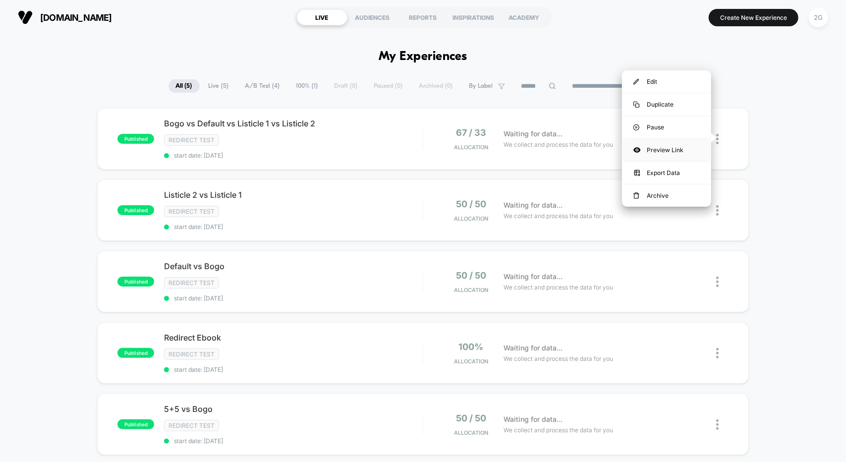
click at [667, 145] on div "Preview Link" at bounding box center [666, 150] width 89 height 22
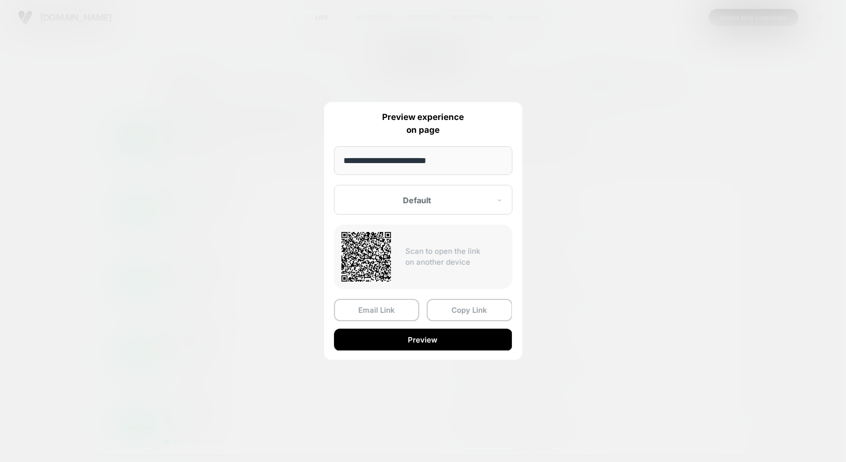
click at [387, 192] on div "Default" at bounding box center [423, 200] width 178 height 30
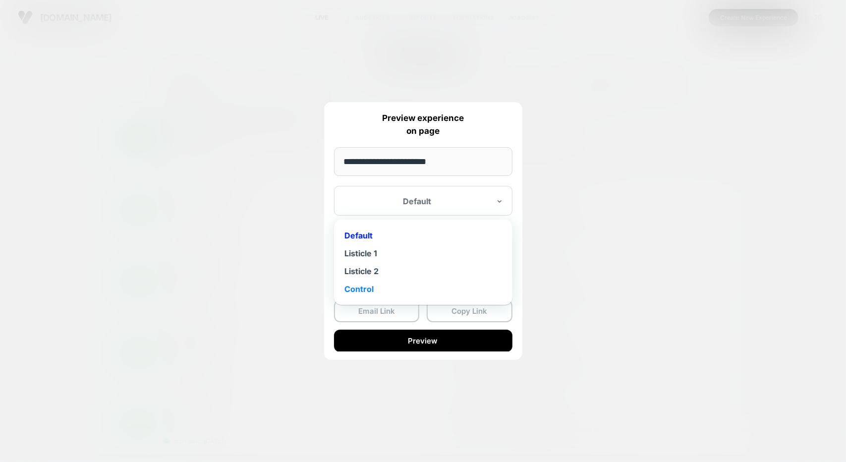
click at [371, 284] on div "Control" at bounding box center [423, 289] width 169 height 18
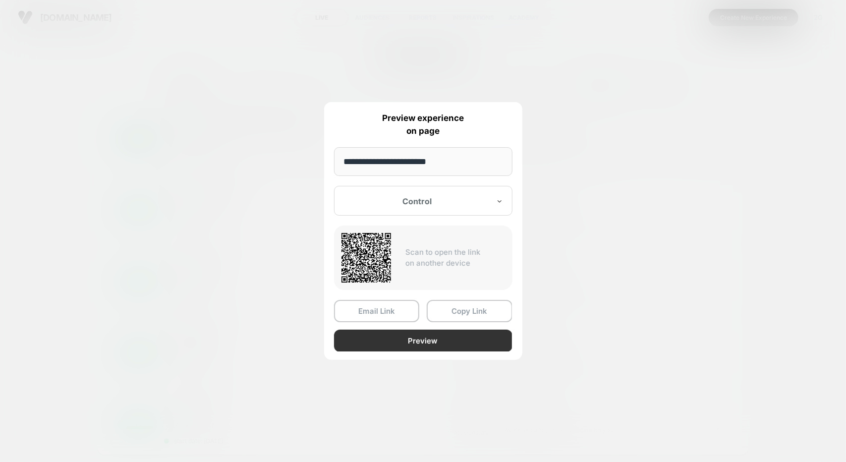
click at [422, 342] on button "Preview" at bounding box center [423, 341] width 178 height 22
